Goal: Task Accomplishment & Management: Complete application form

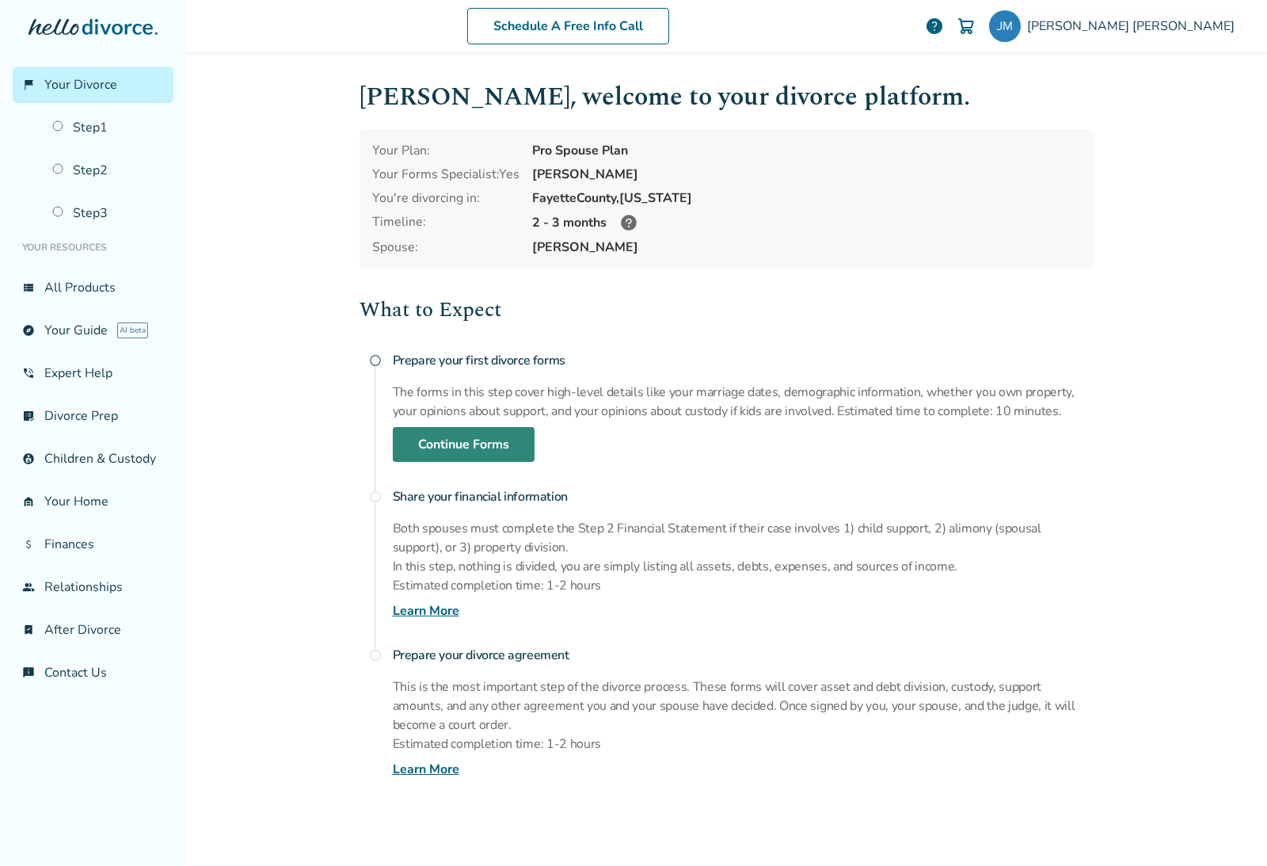
click at [497, 455] on link "Continue Forms" at bounding box center [464, 444] width 142 height 35
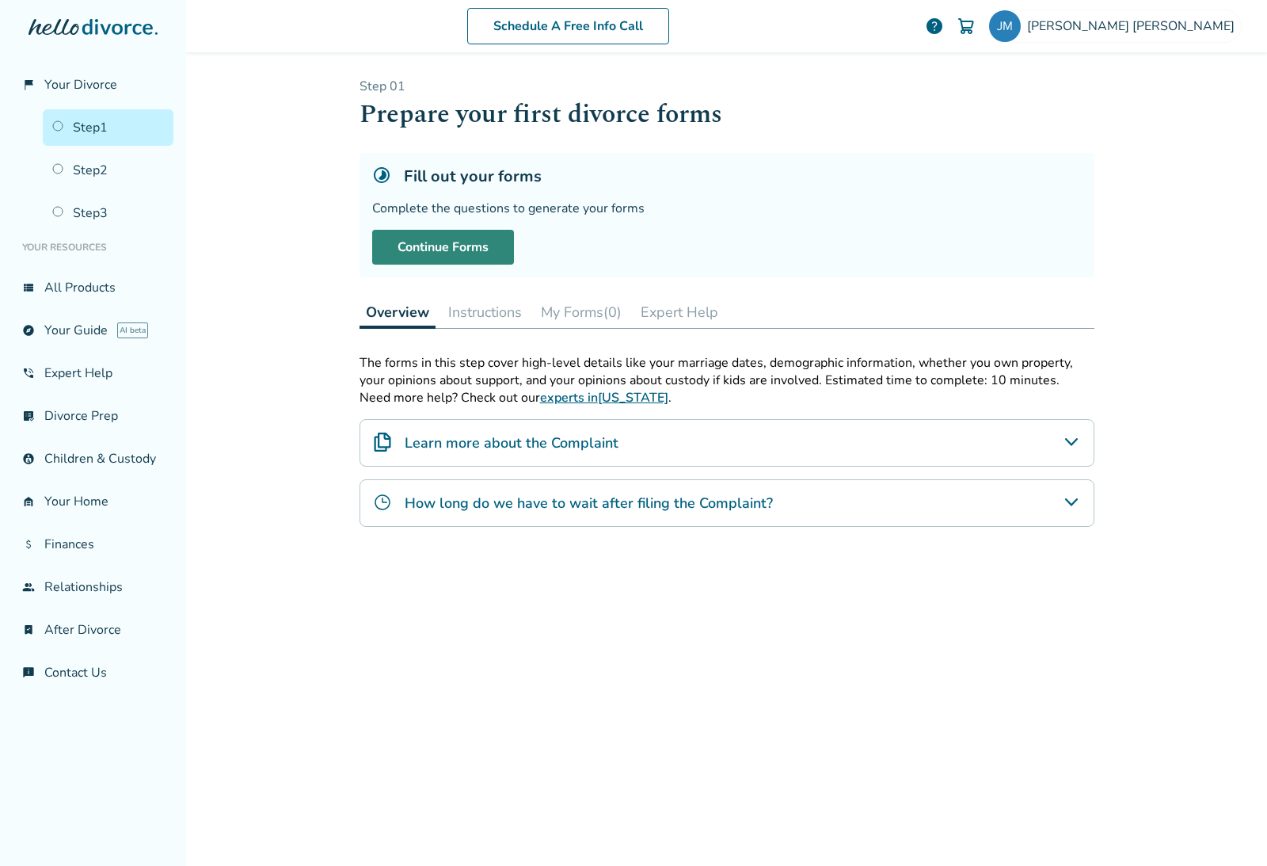
click at [447, 250] on link "Continue Forms" at bounding box center [443, 247] width 142 height 35
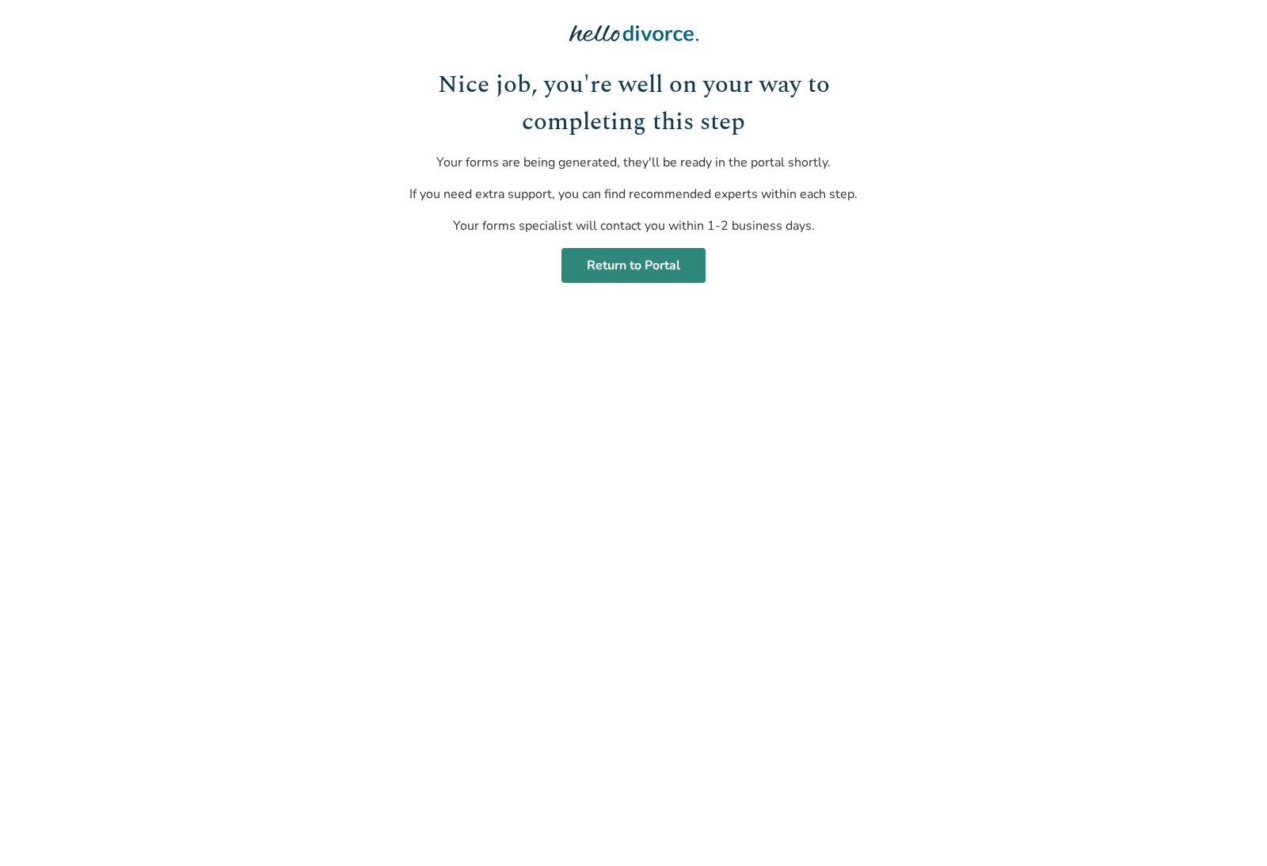
click at [637, 264] on link "Return to Portal" at bounding box center [634, 265] width 144 height 35
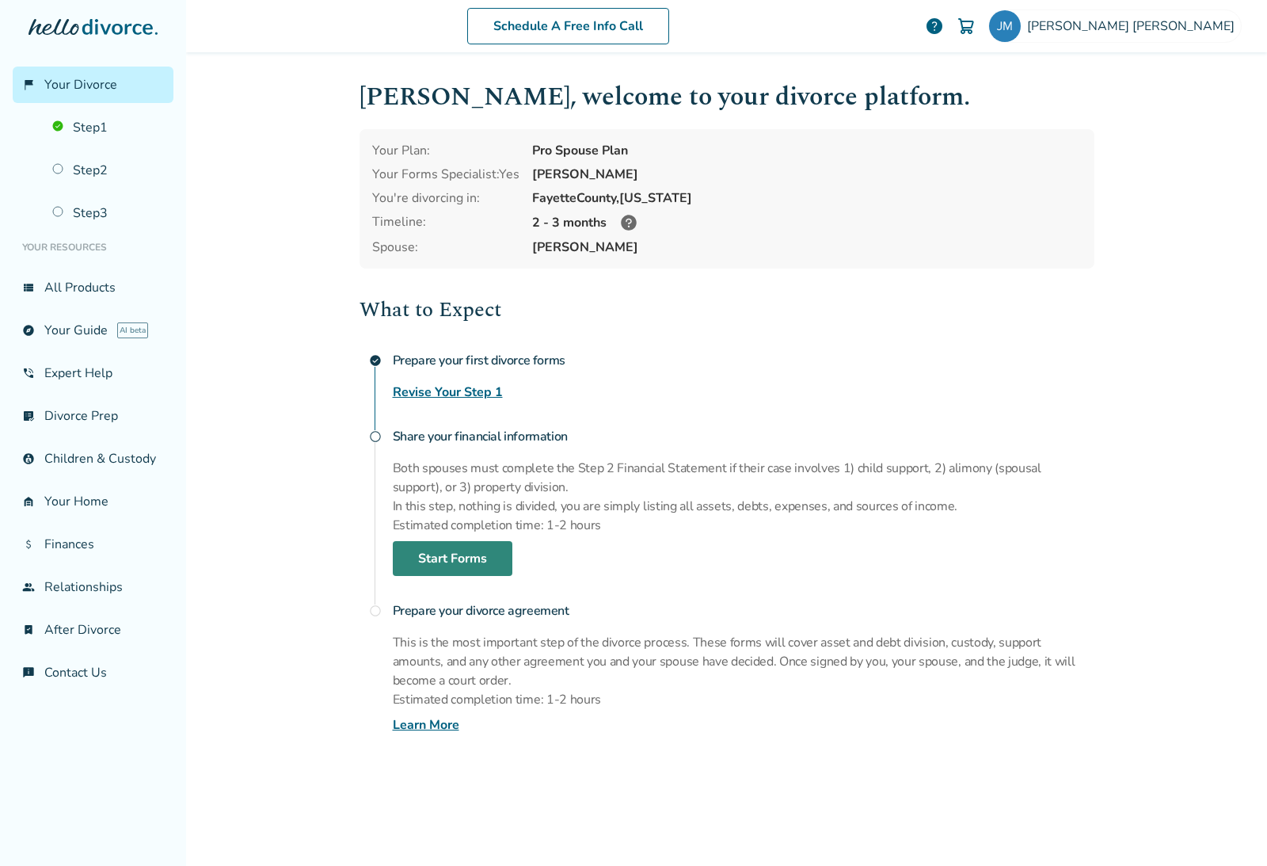
click at [427, 576] on link "Start Forms" at bounding box center [453, 558] width 120 height 35
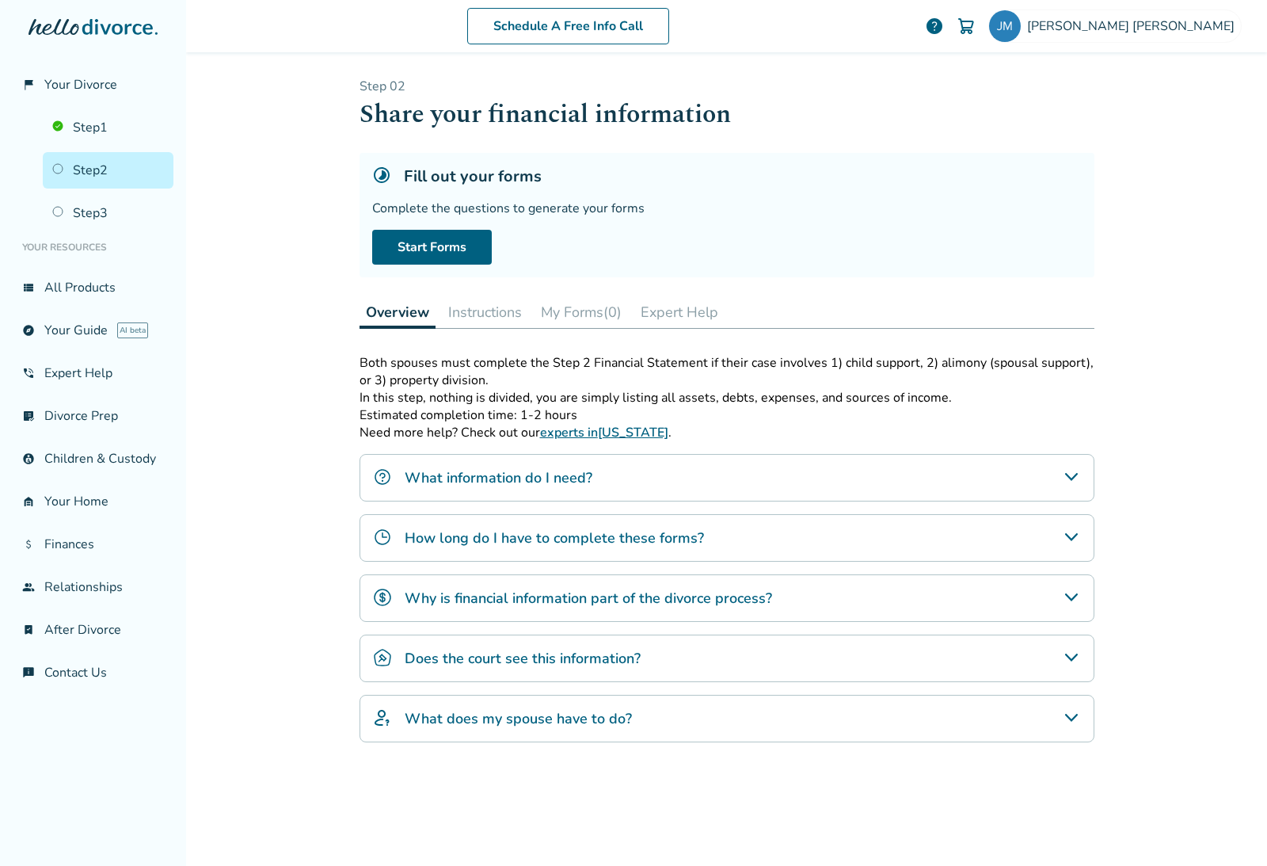
click at [1087, 493] on div "What information do I need?" at bounding box center [727, 478] width 735 height 48
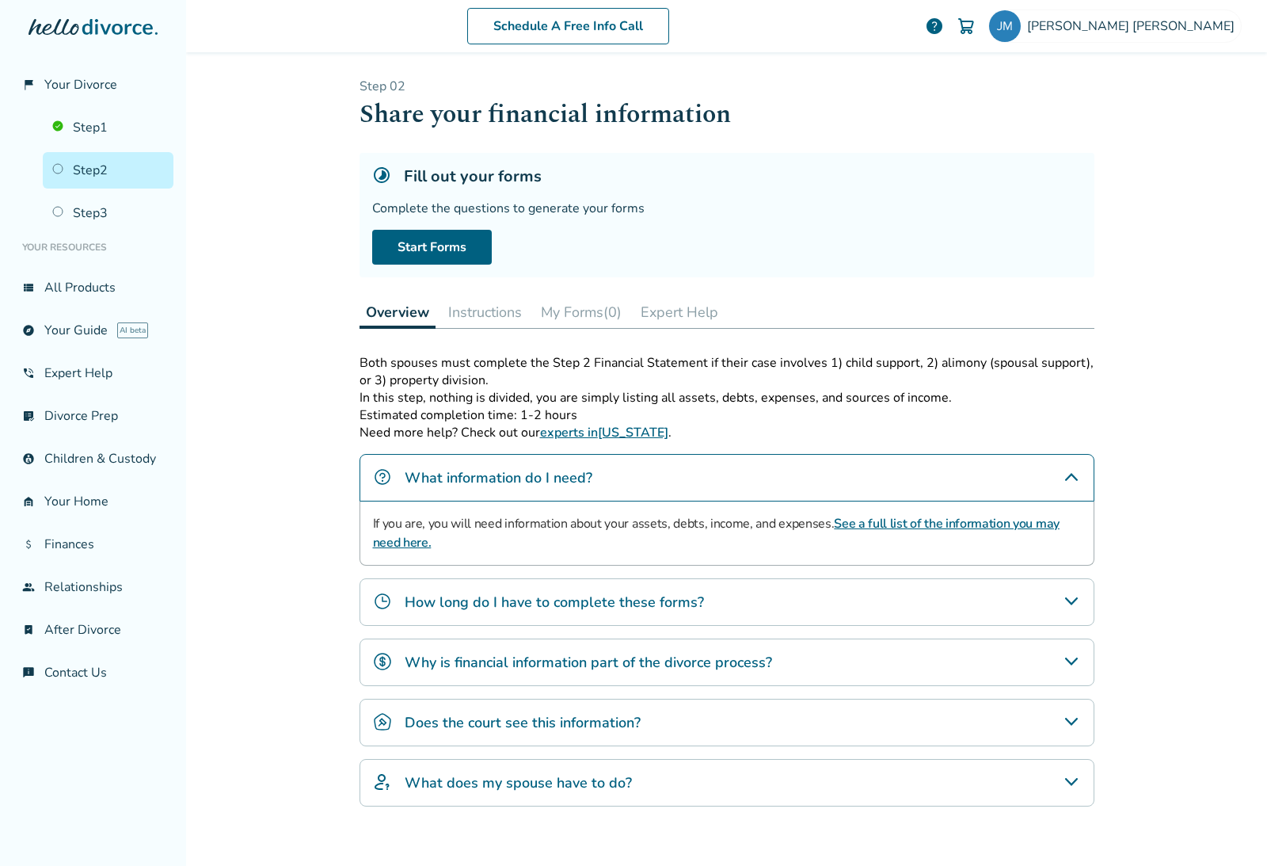
click at [1077, 611] on icon "How long do I have to complete these forms?" at bounding box center [1071, 601] width 19 height 19
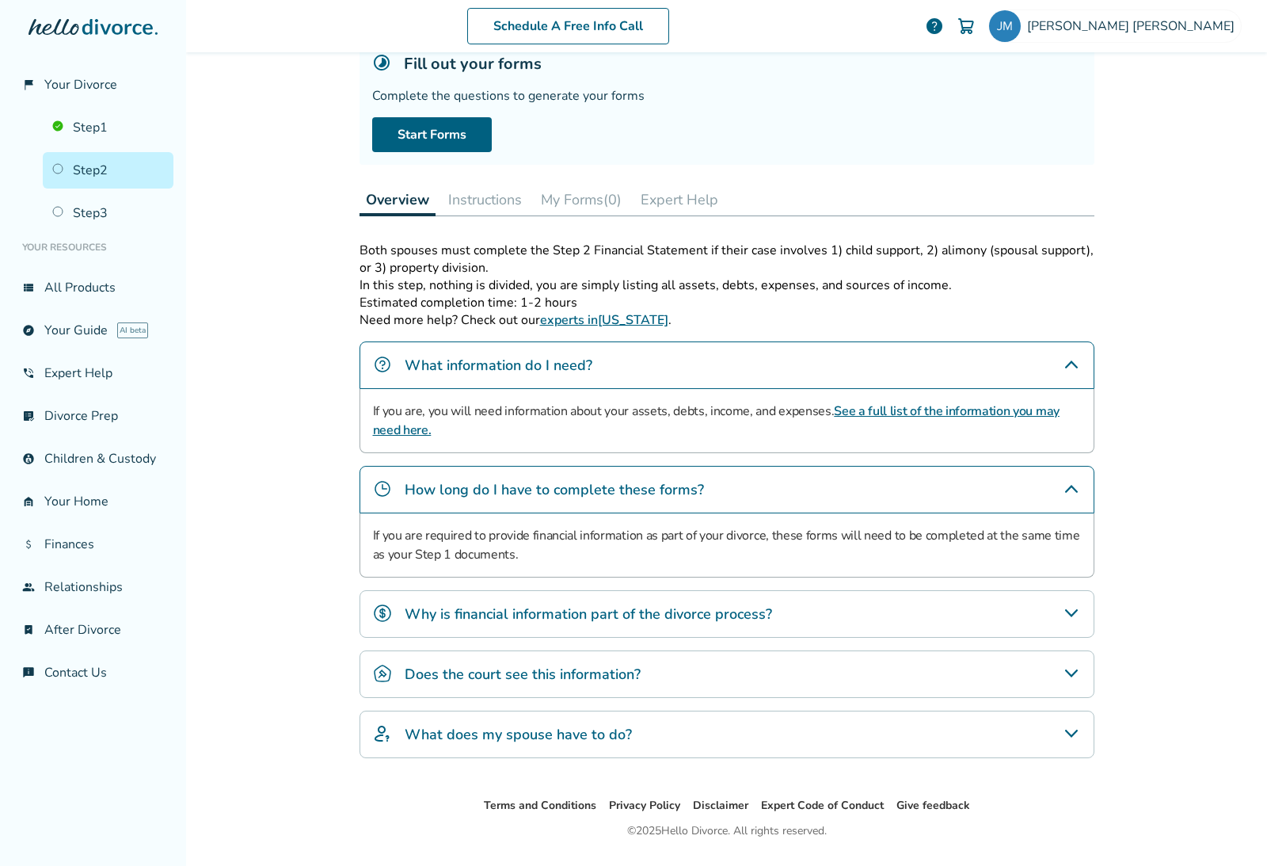
scroll to position [112, 0]
click at [1079, 623] on icon "Why is financial information part of the divorce process?" at bounding box center [1071, 613] width 19 height 19
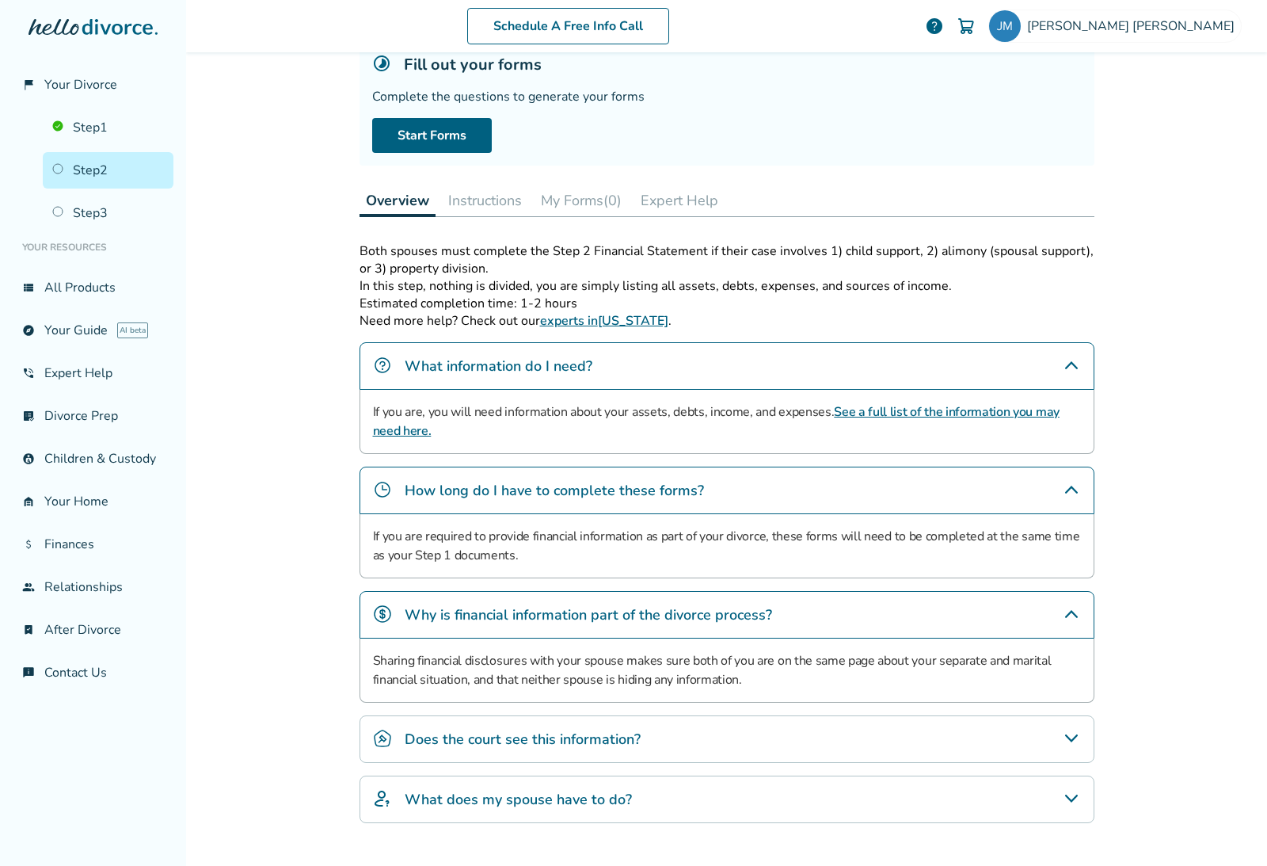
click at [1077, 748] on icon "Does the court see this information?" at bounding box center [1071, 738] width 19 height 19
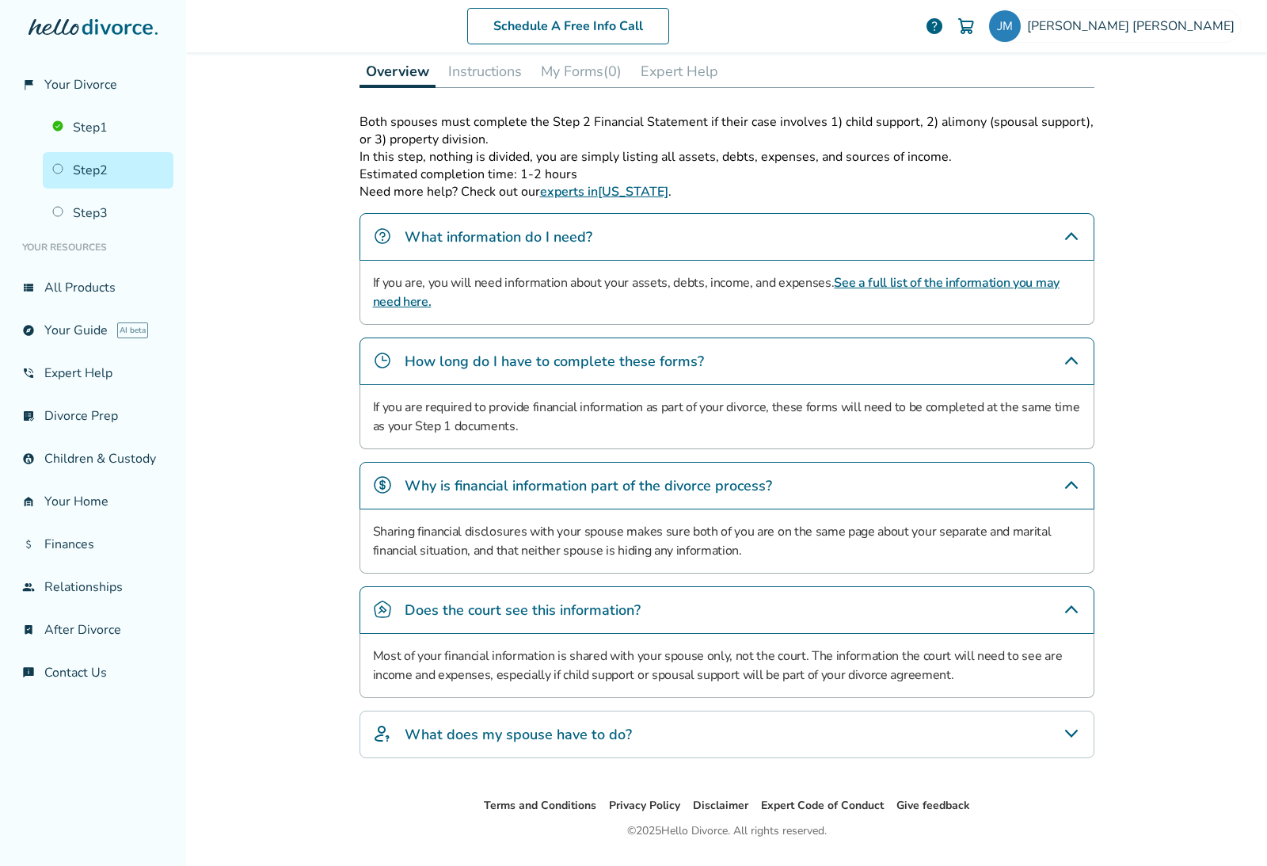
scroll to position [240, 0]
